Goal: Navigation & Orientation: Find specific page/section

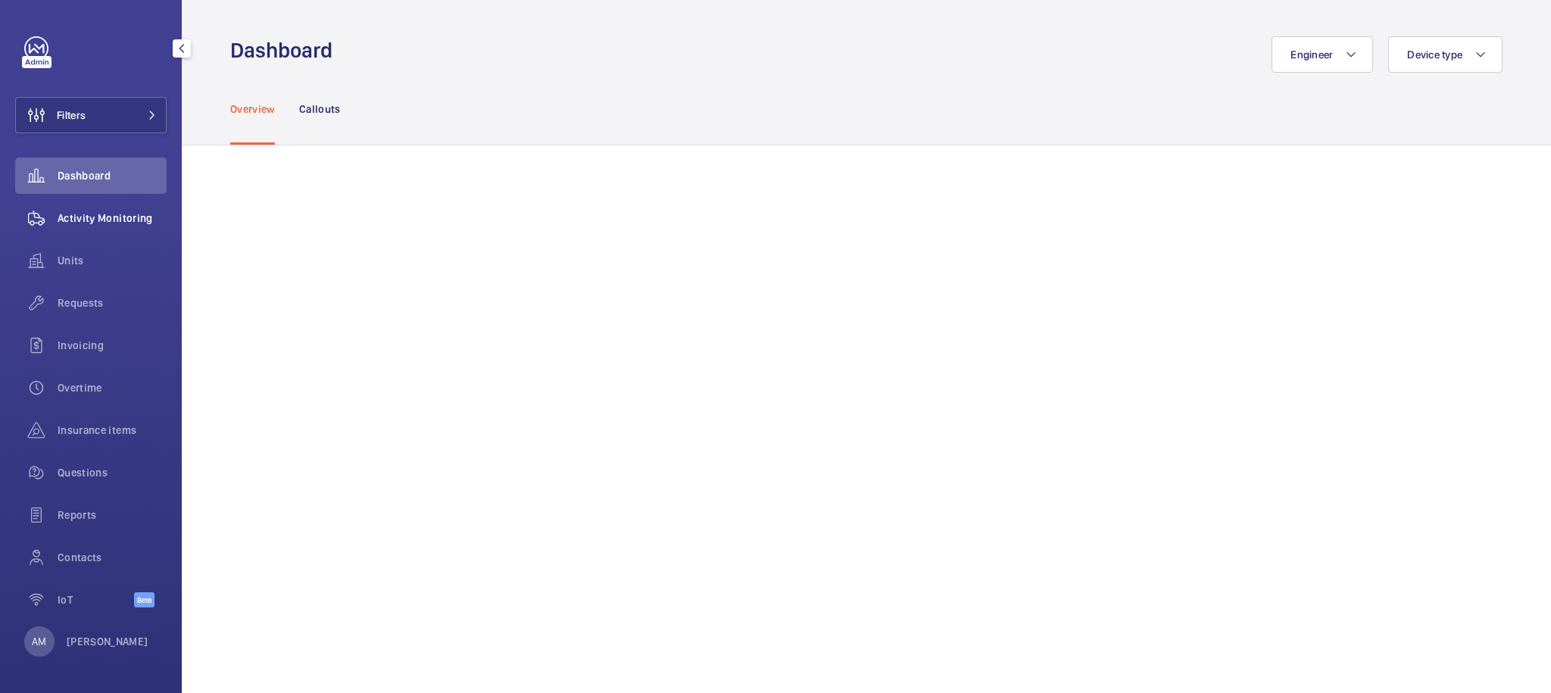
click at [92, 217] on span "Activity Monitoring" at bounding box center [112, 218] width 109 height 15
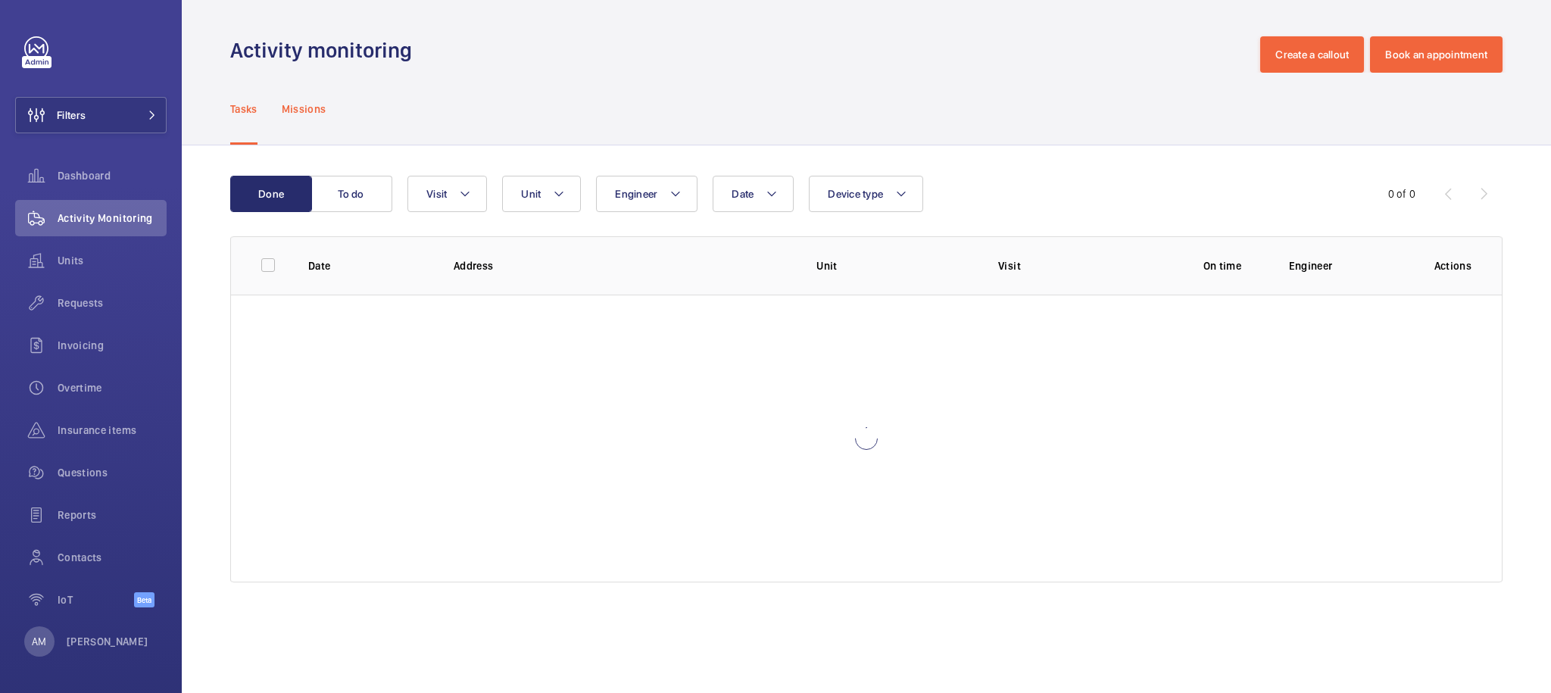
click at [319, 117] on div "Missions" at bounding box center [304, 109] width 45 height 72
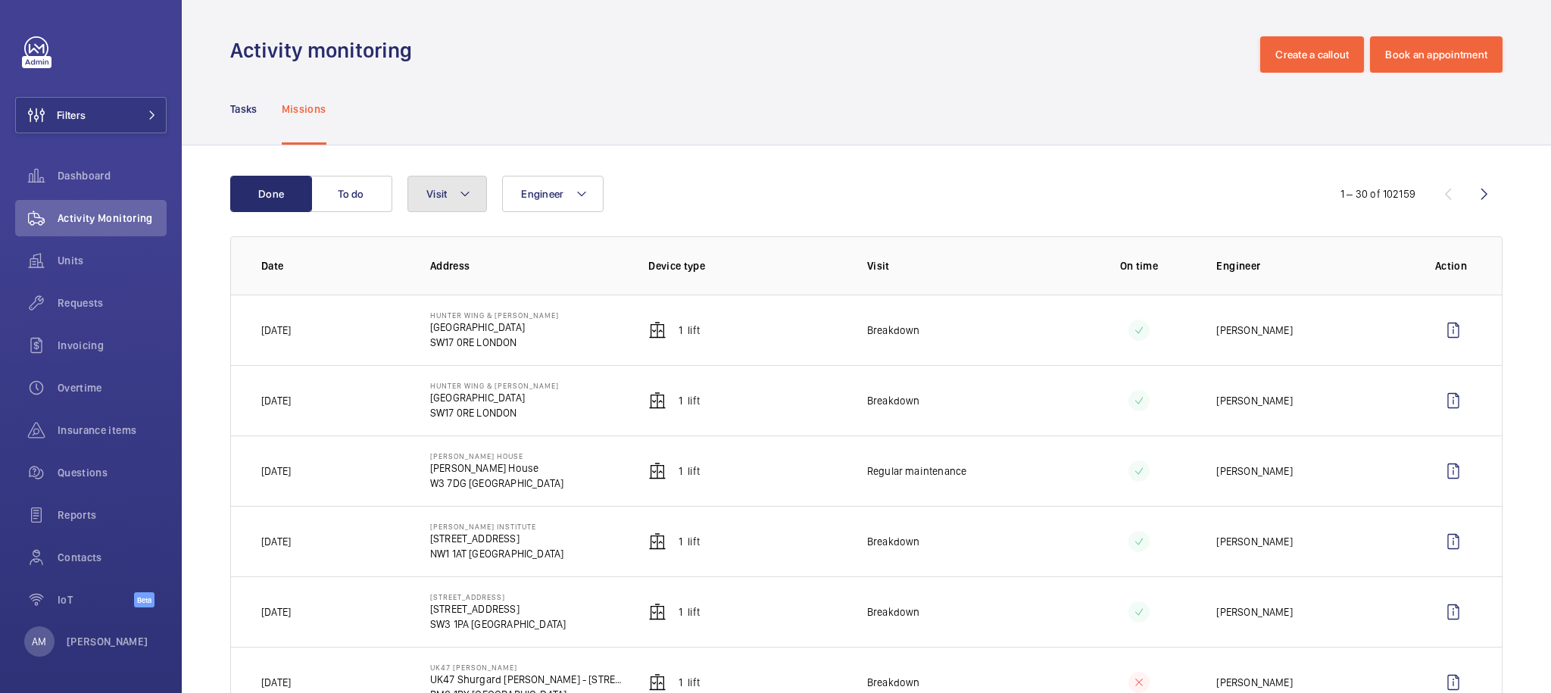
click at [414, 190] on button "Visit" at bounding box center [447, 194] width 80 height 36
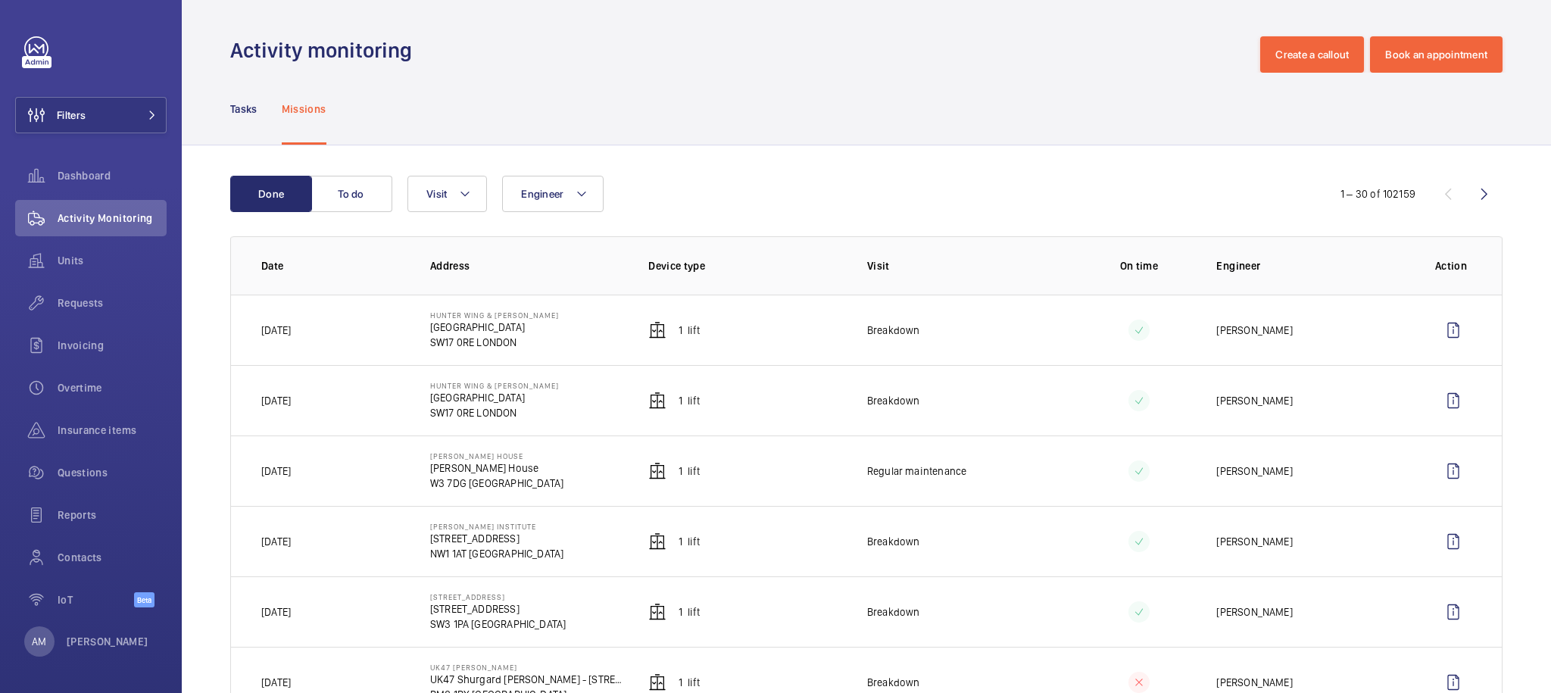
click at [894, 339] on td "Breakdown" at bounding box center [952, 330] width 219 height 70
